Goal: Information Seeking & Learning: Learn about a topic

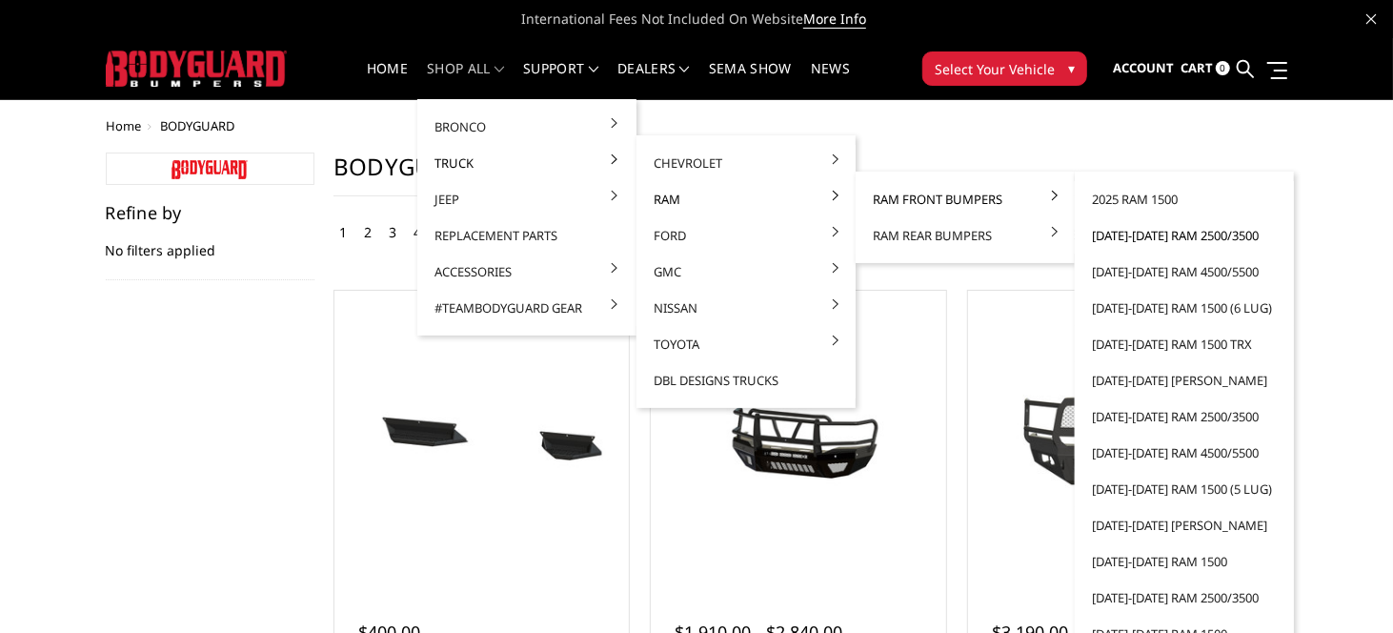
click at [1096, 233] on link "[DATE]-[DATE] Ram 2500/3500" at bounding box center [1184, 235] width 204 height 36
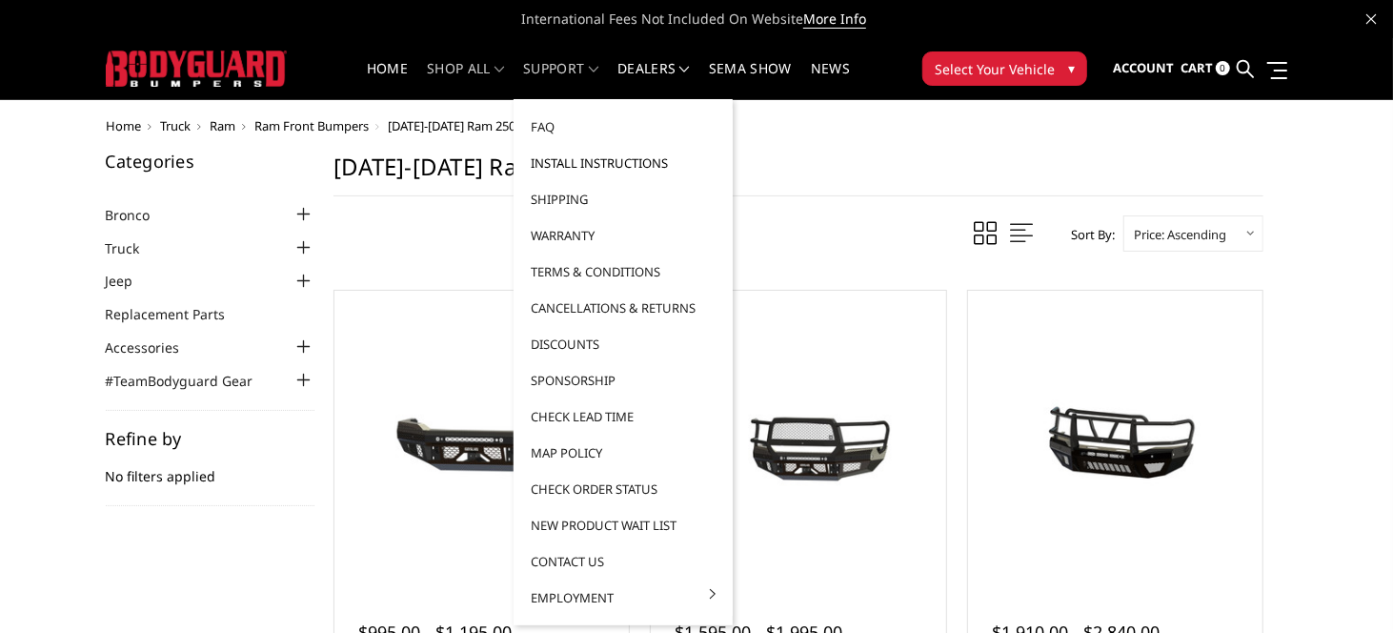
click at [610, 157] on link "Install Instructions" at bounding box center [623, 163] width 204 height 36
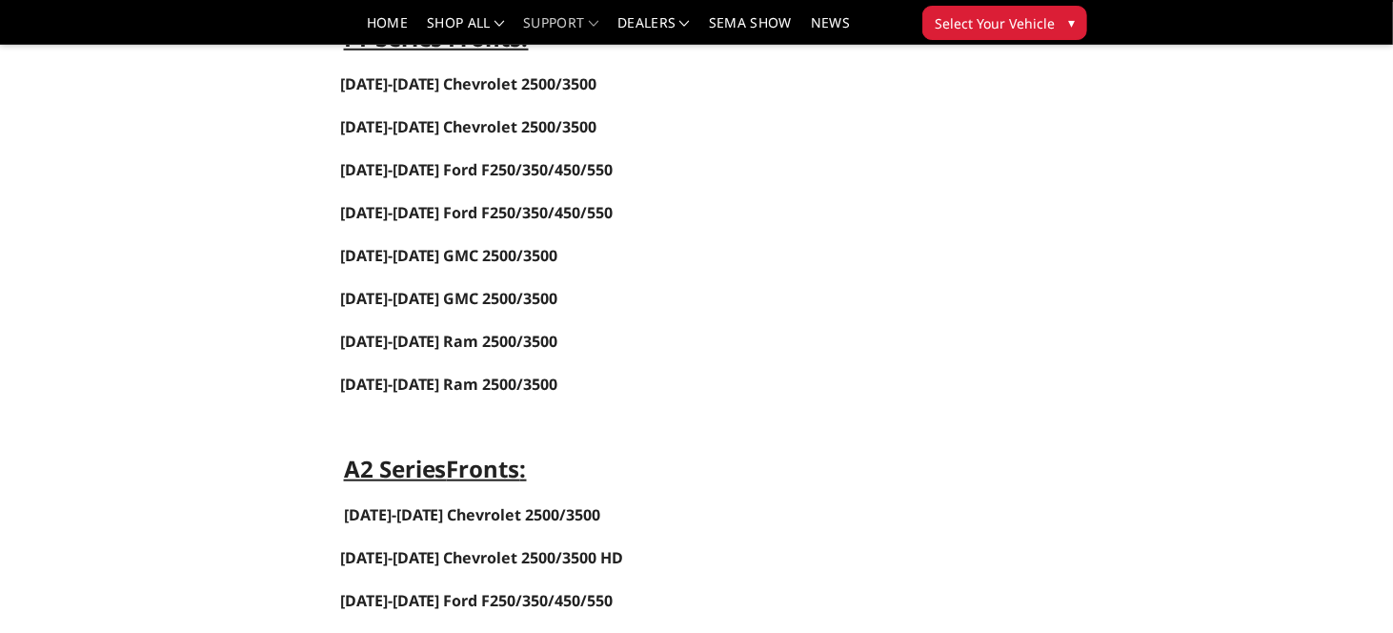
scroll to position [953, 0]
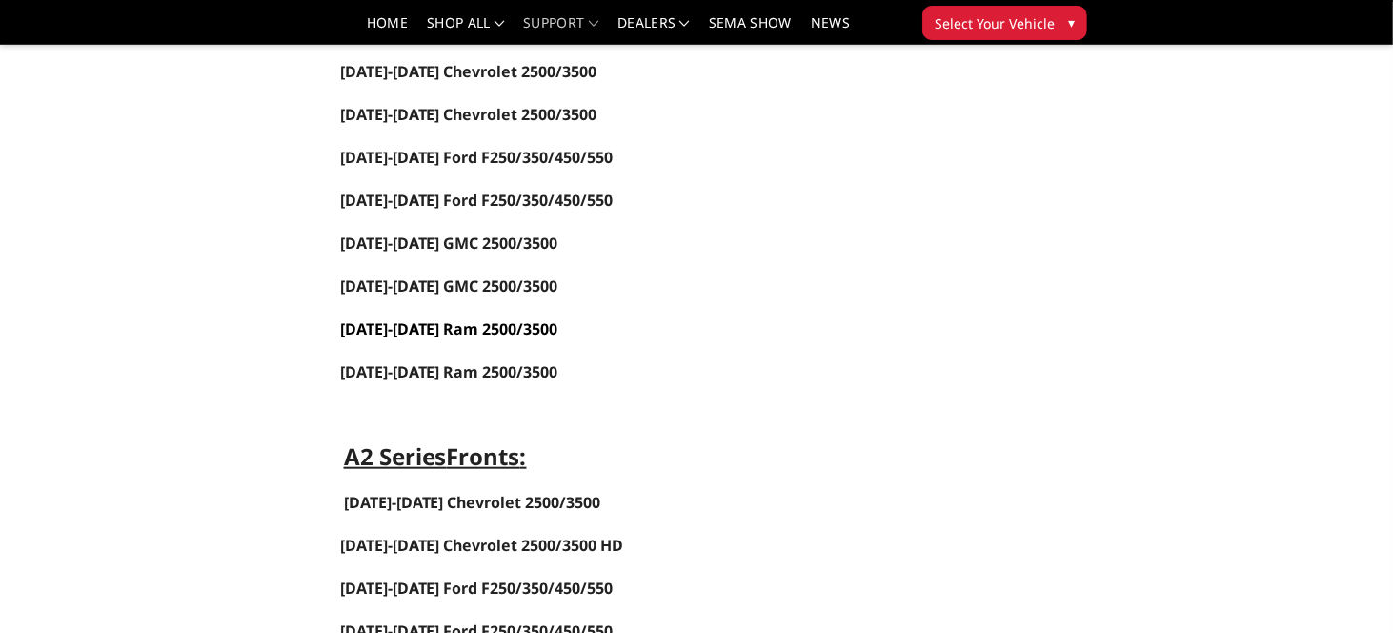
click at [427, 320] on link "[DATE]-[DATE] Ram 2500/3500" at bounding box center [449, 328] width 218 height 21
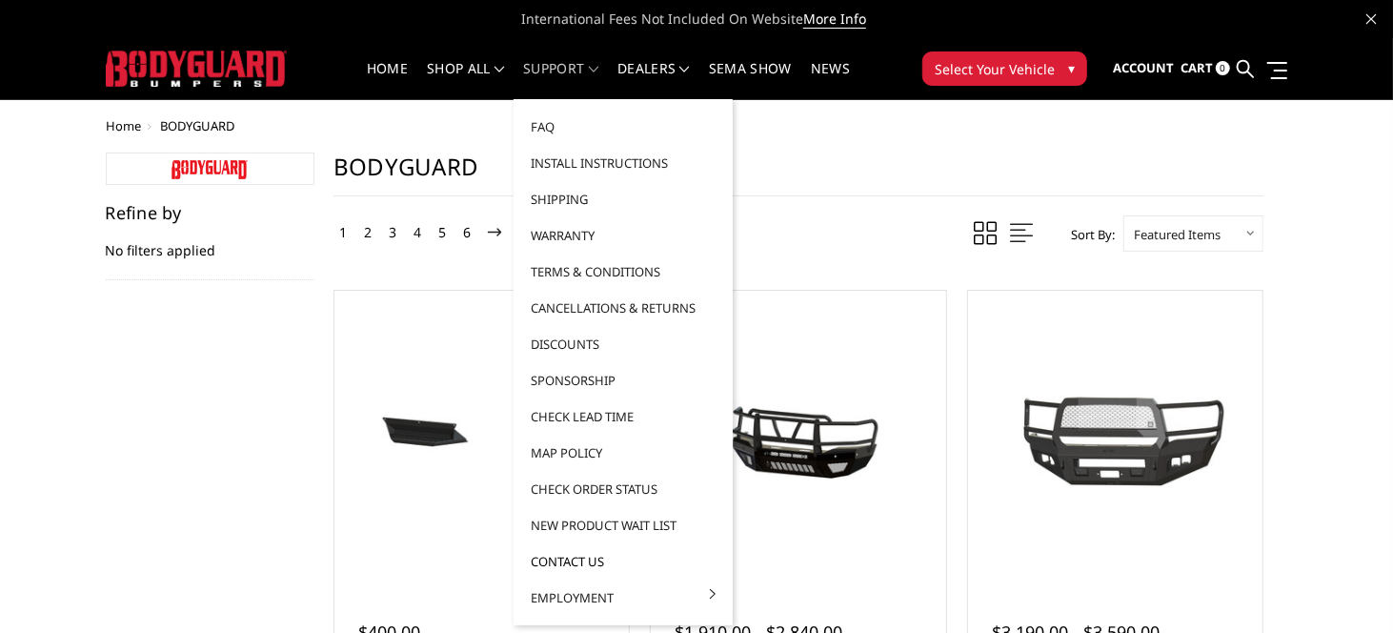
click at [549, 554] on link "Contact Us" at bounding box center [623, 561] width 204 height 36
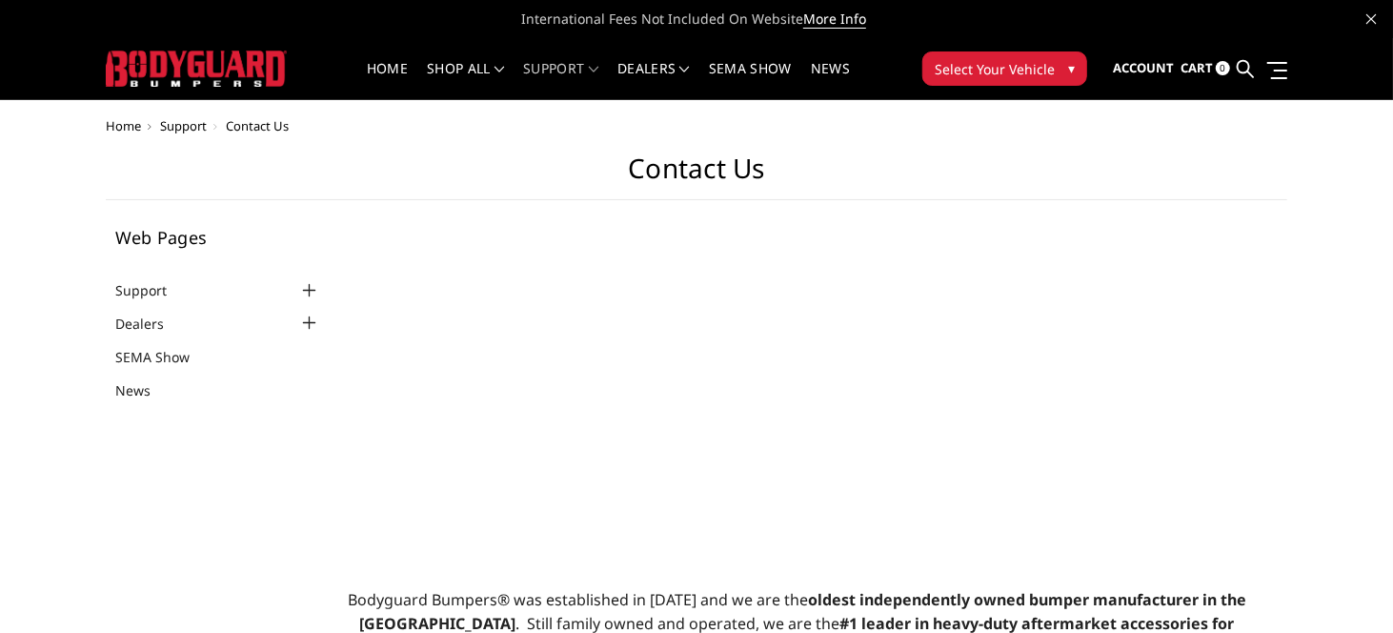
select select "US"
click at [226, 127] on span "Contact Us" at bounding box center [257, 125] width 63 height 17
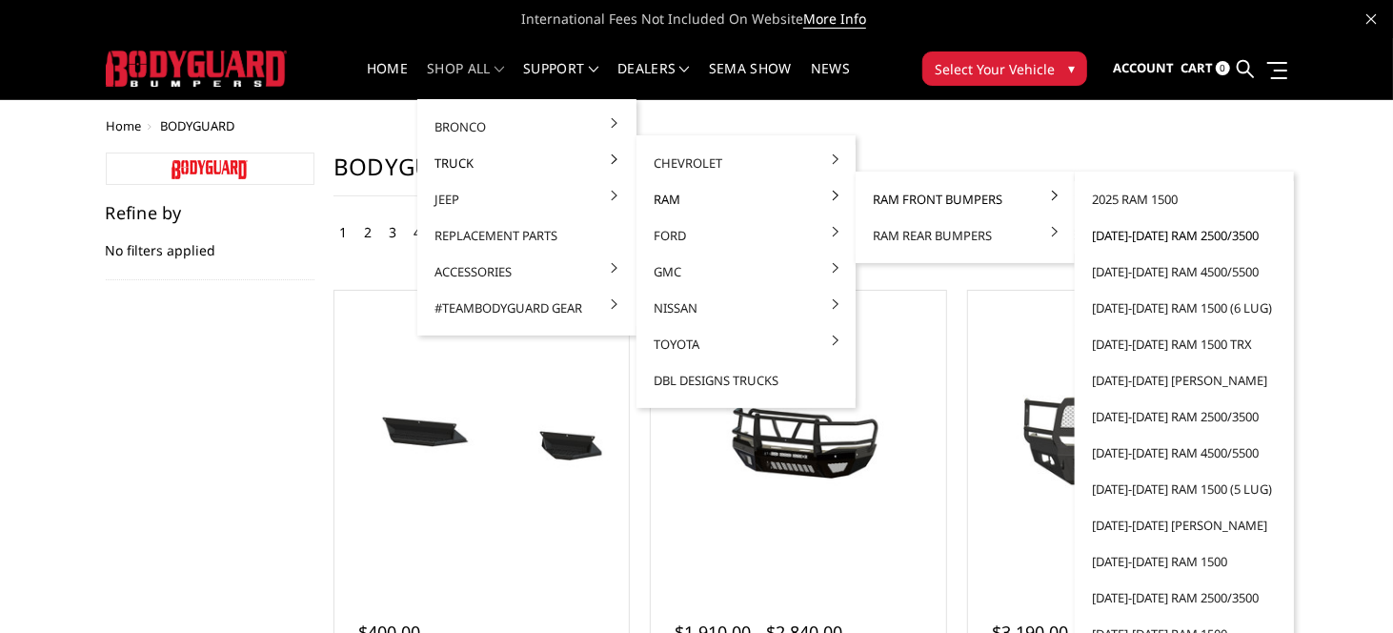
click at [1109, 231] on link "[DATE]-[DATE] Ram 2500/3500" at bounding box center [1184, 235] width 204 height 36
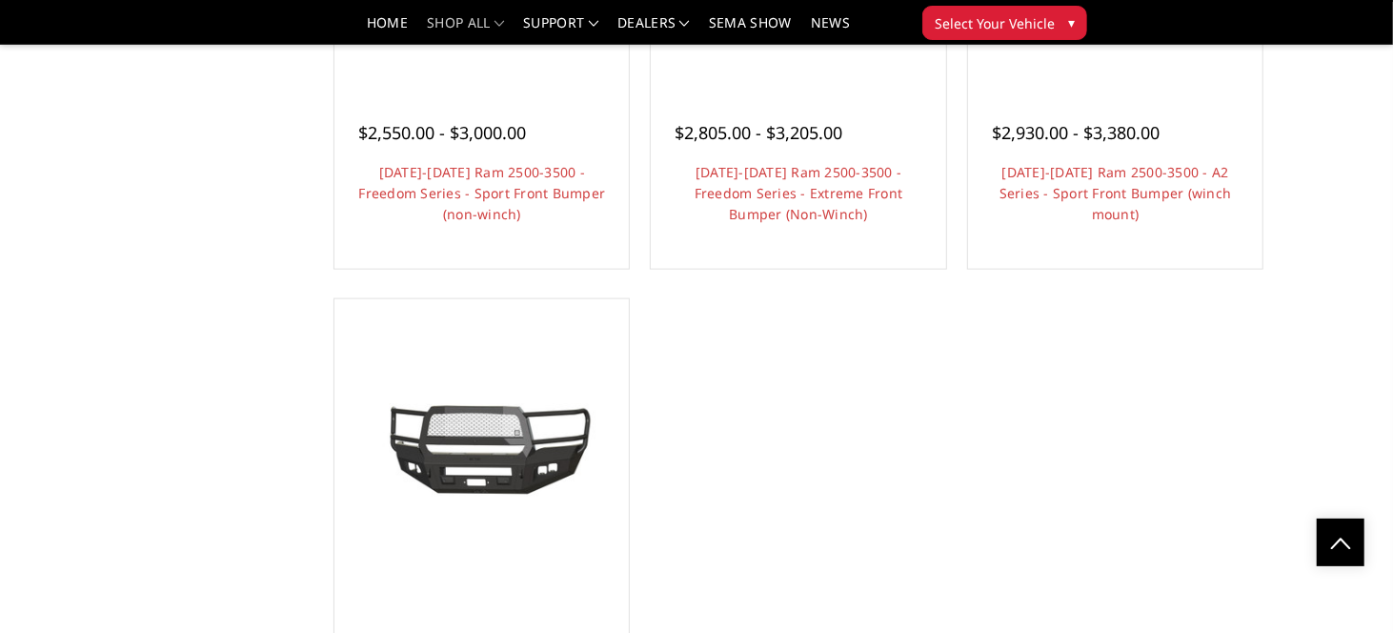
scroll to position [1524, 0]
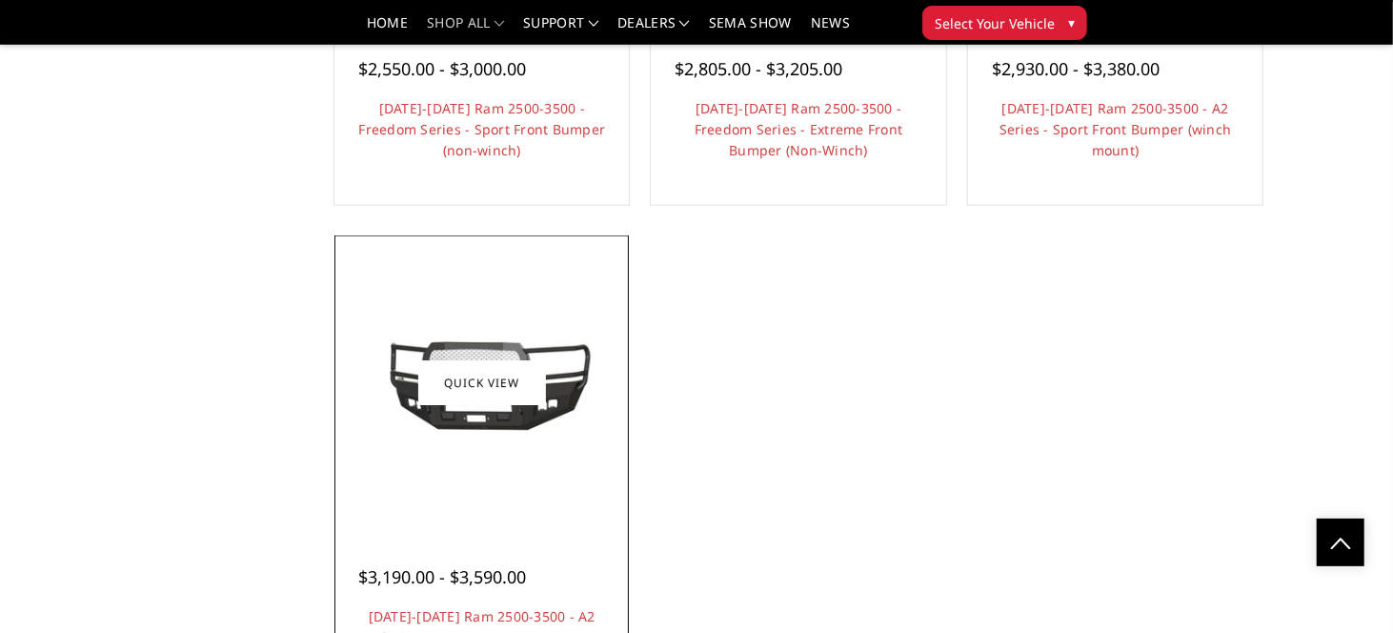
click at [477, 447] on img at bounding box center [481, 382] width 285 height 129
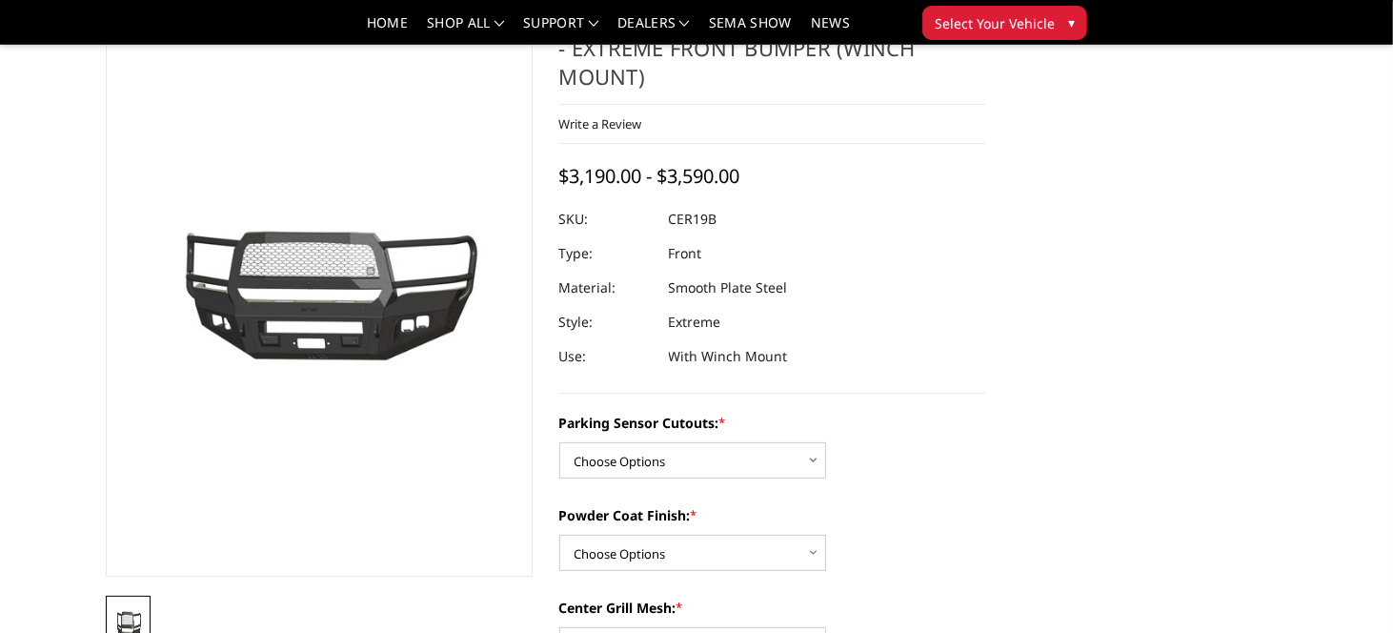
scroll to position [95, 0]
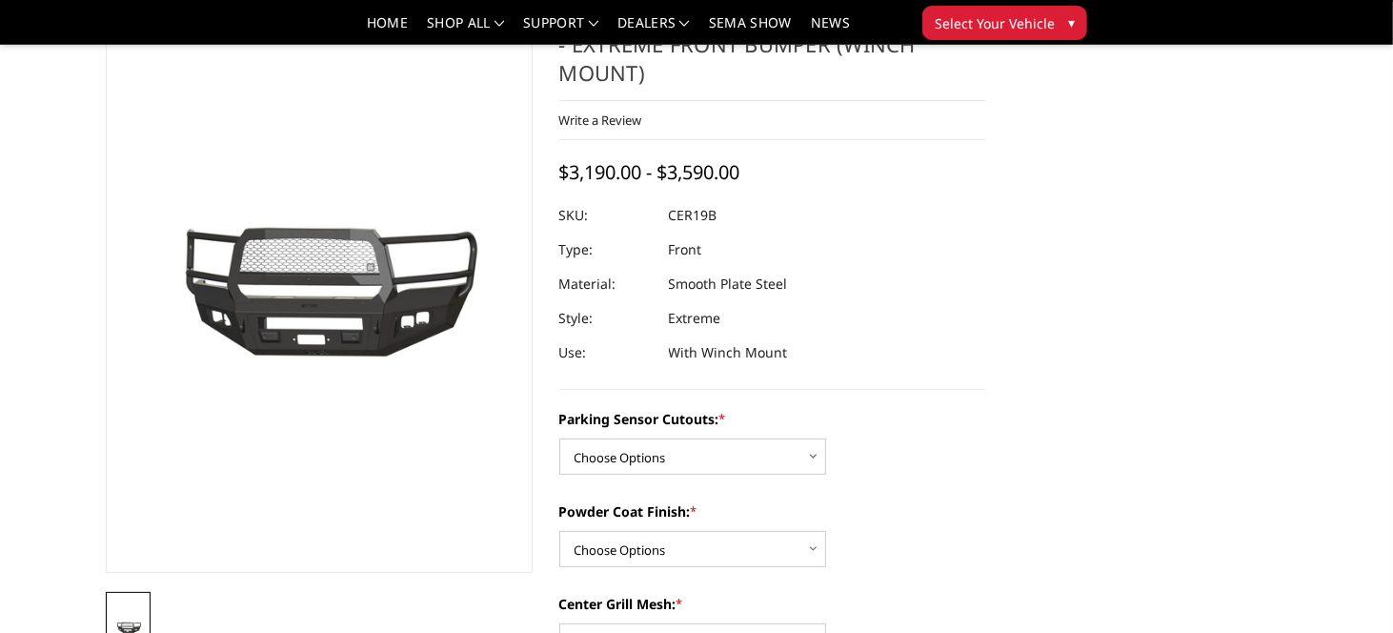
click at [387, 313] on img at bounding box center [219, 286] width 1219 height 547
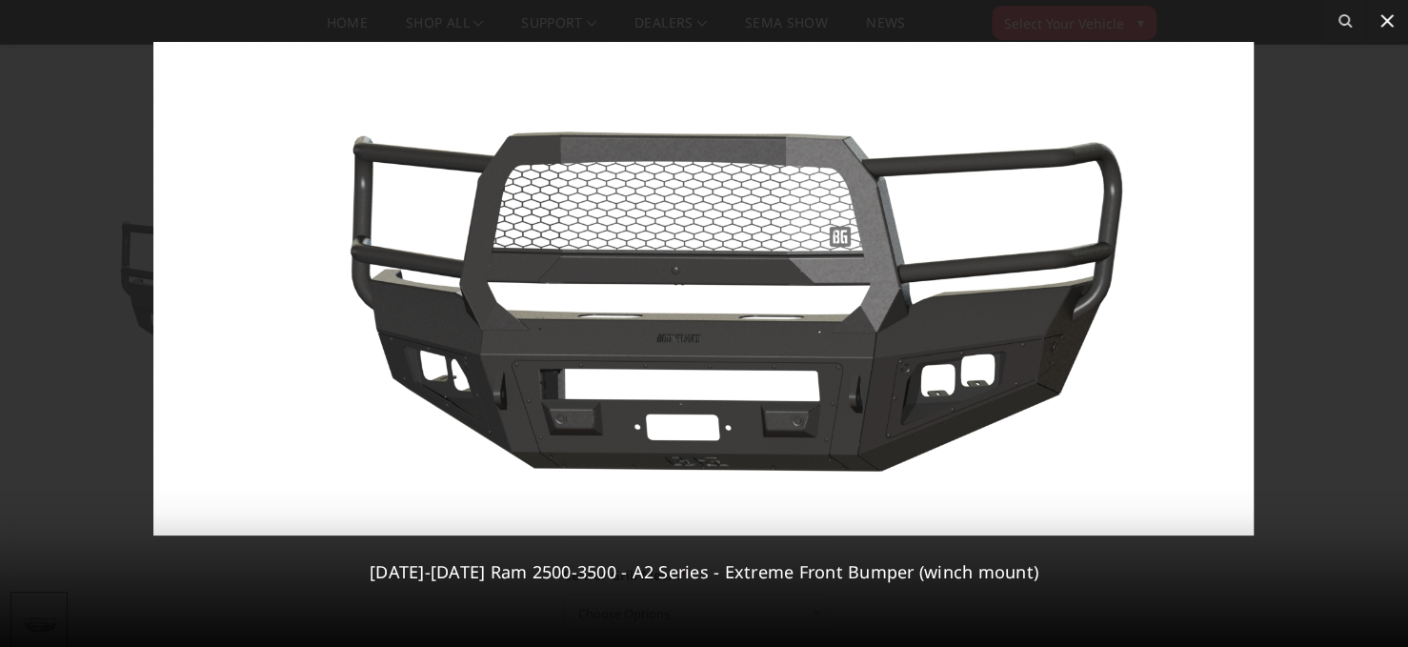
click at [1386, 18] on icon at bounding box center [1387, 21] width 23 height 23
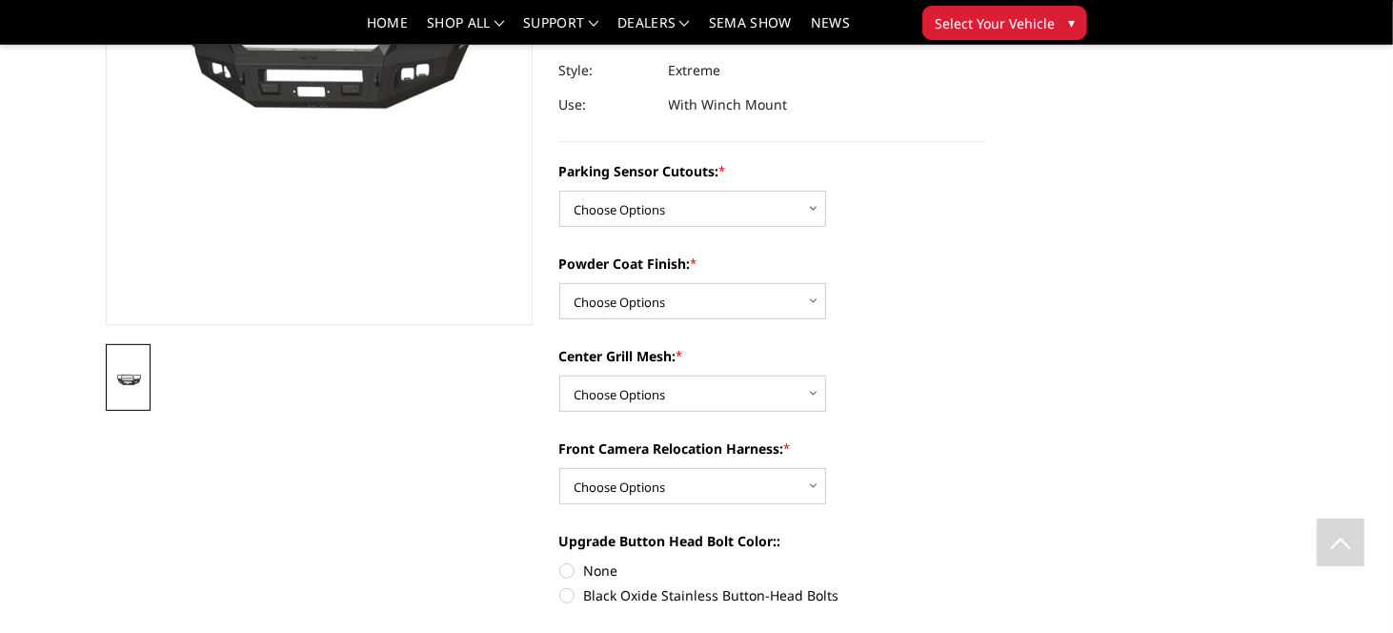
scroll to position [191, 0]
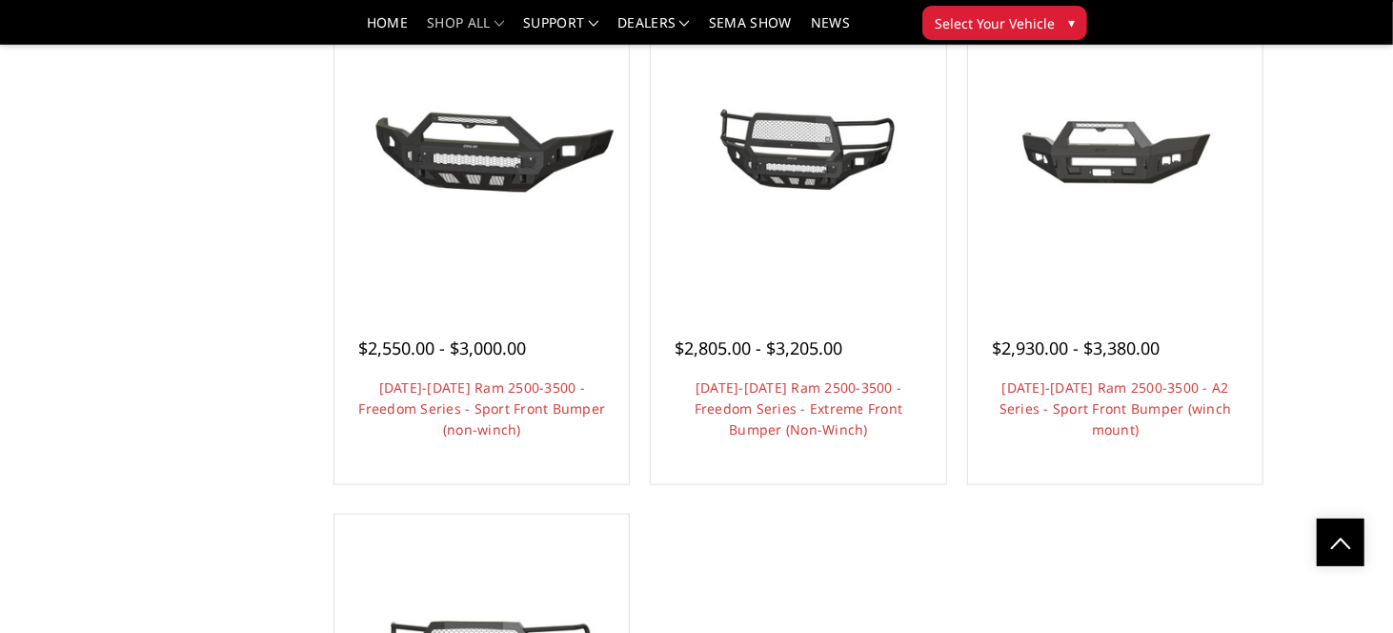
scroll to position [1238, 0]
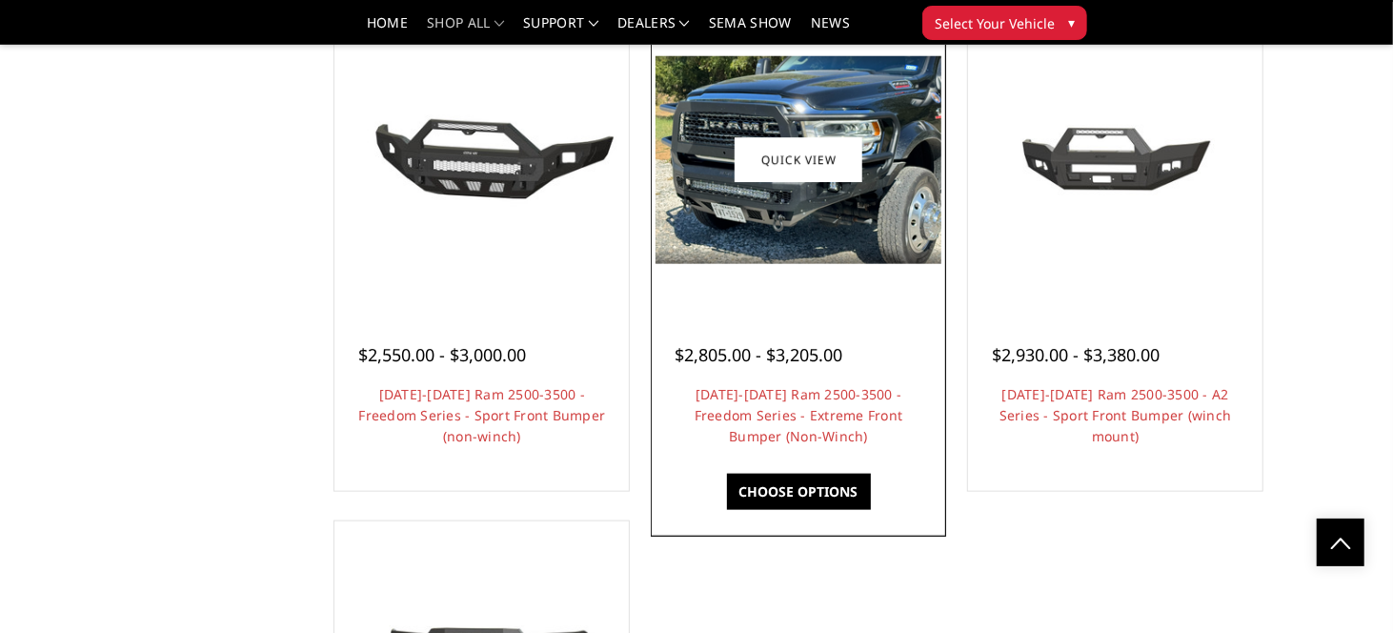
click at [807, 235] on img at bounding box center [797, 160] width 285 height 208
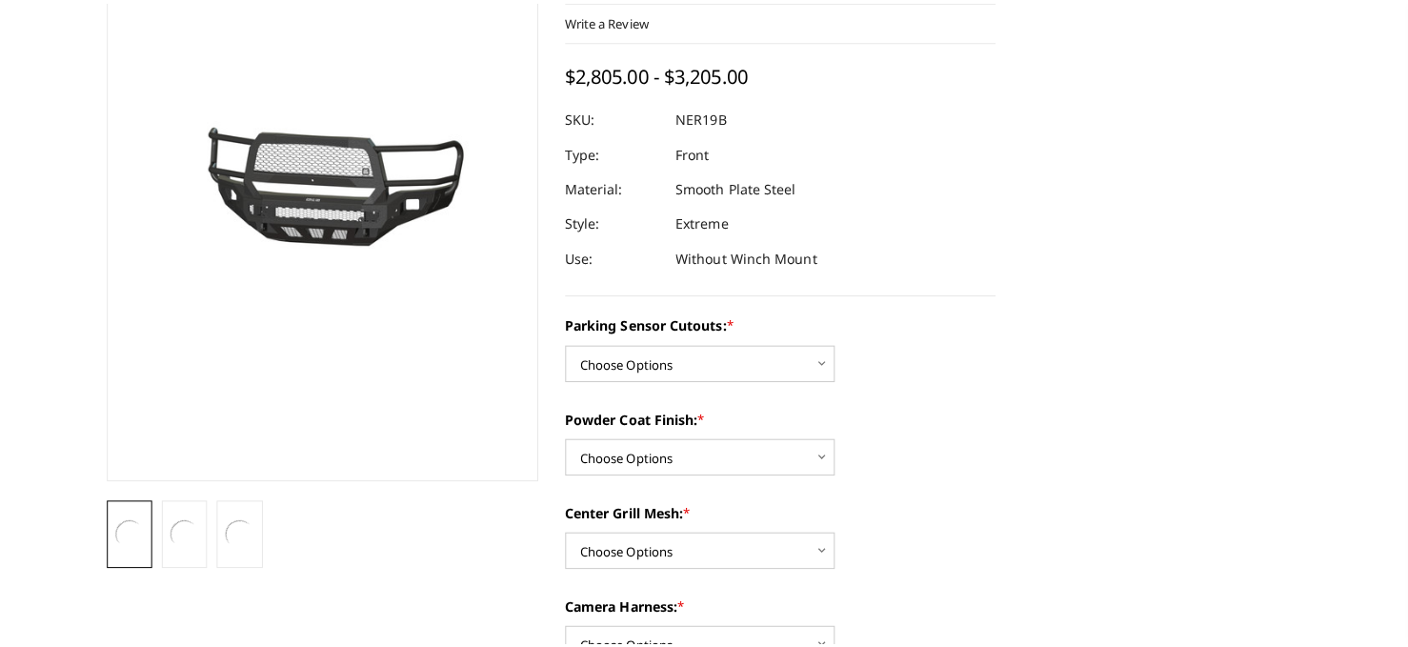
scroll to position [286, 0]
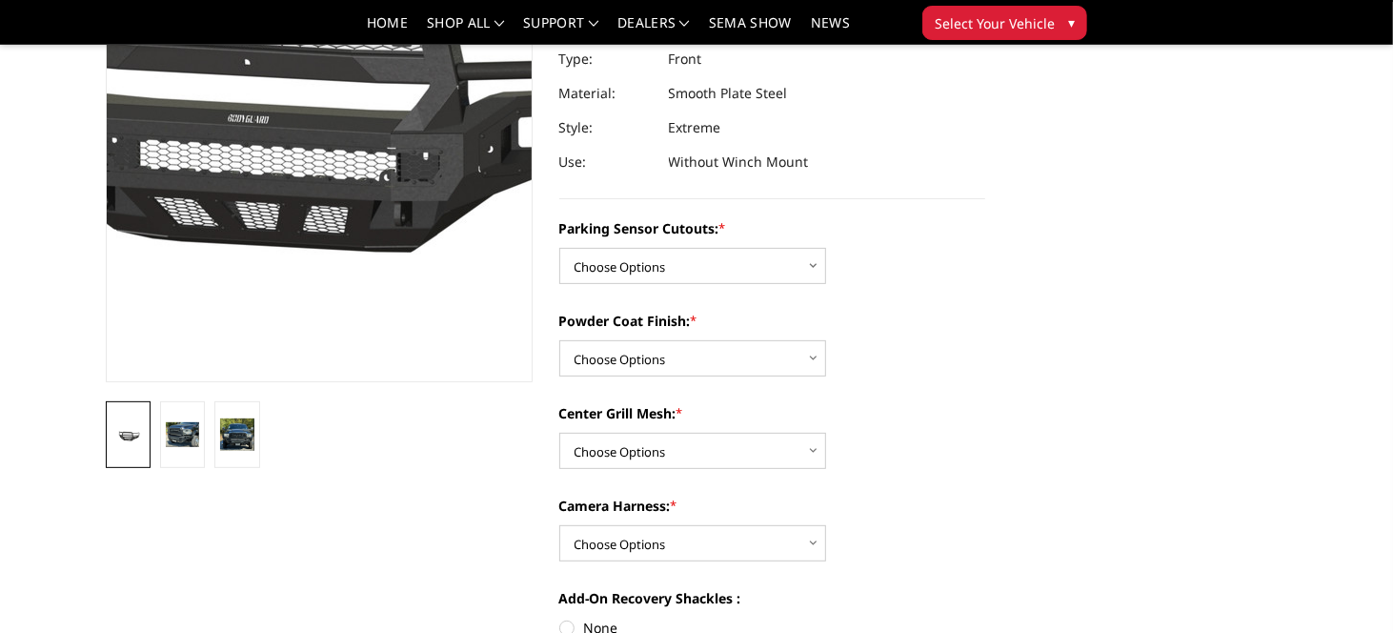
click at [344, 200] on img at bounding box center [276, 97] width 1219 height 571
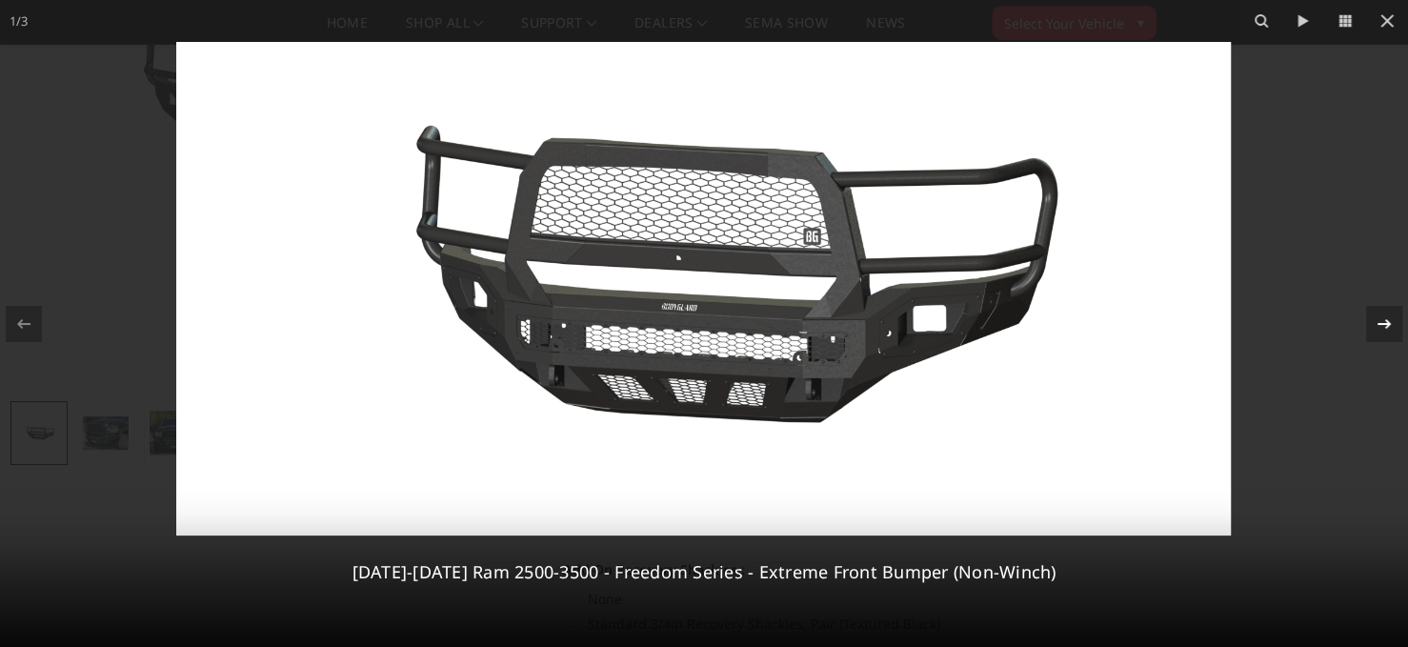
click at [1386, 319] on icon at bounding box center [1383, 323] width 13 height 10
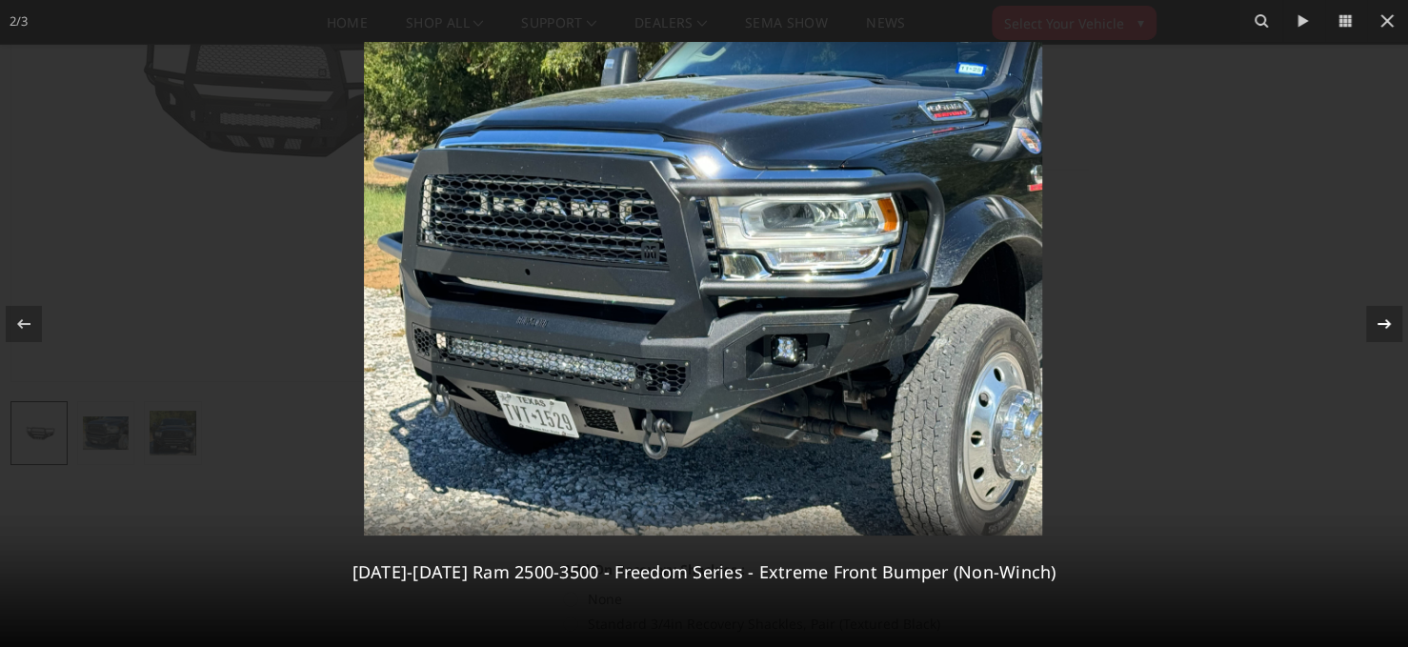
click at [1386, 319] on div "2 / [PHONE_NUMBER][DATE][DATE] Ram 2500-3500 - Freedom Series - Extreme Front B…" at bounding box center [704, 323] width 1408 height 647
click at [1386, 319] on icon at bounding box center [1383, 323] width 13 height 10
